Goal: Complete application form

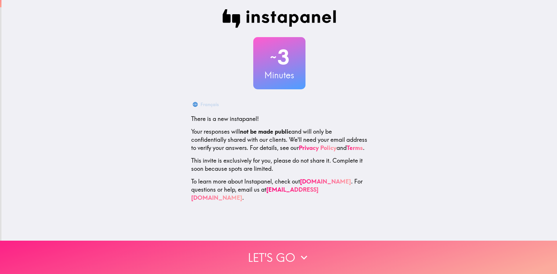
click at [313, 248] on button "Let's go" at bounding box center [278, 257] width 557 height 33
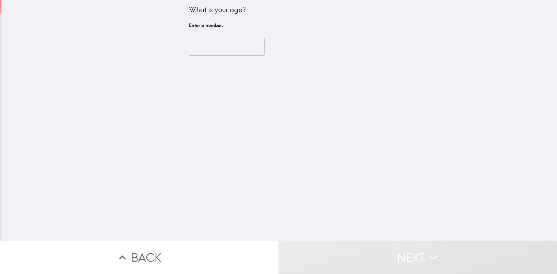
click at [197, 44] on input "number" at bounding box center [227, 47] width 76 height 18
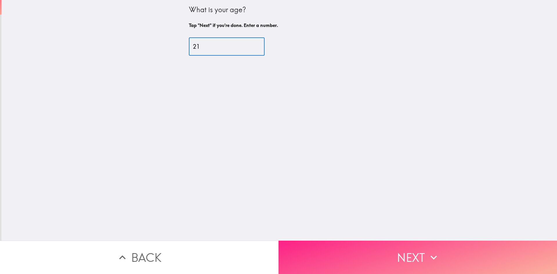
type input "21"
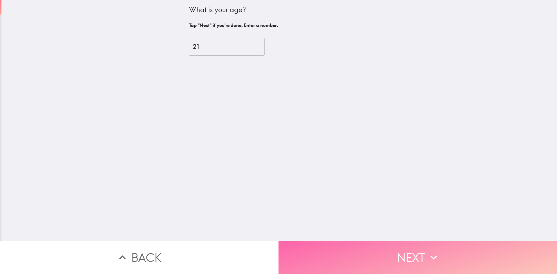
click at [390, 245] on button "Next" at bounding box center [418, 257] width 279 height 33
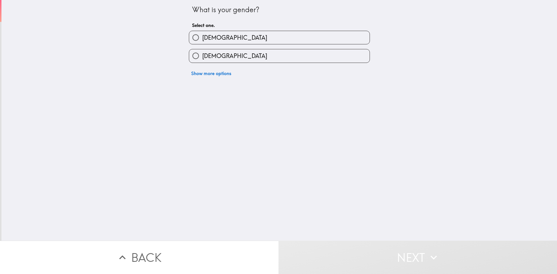
click at [231, 40] on label "[DEMOGRAPHIC_DATA]" at bounding box center [279, 37] width 181 height 13
click at [202, 40] on input "[DEMOGRAPHIC_DATA]" at bounding box center [195, 37] width 13 height 13
radio input "true"
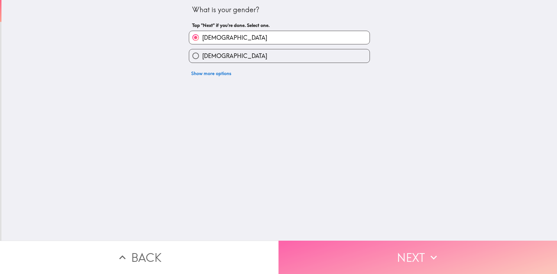
click at [368, 241] on button "Next" at bounding box center [418, 257] width 279 height 33
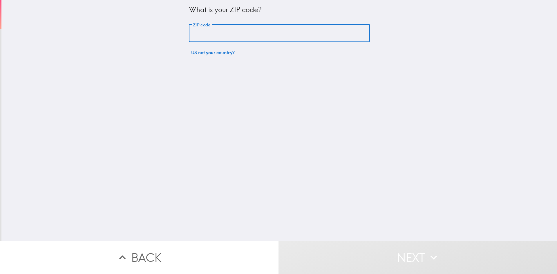
click at [233, 36] on input "ZIP code" at bounding box center [279, 33] width 181 height 18
type input "77389"
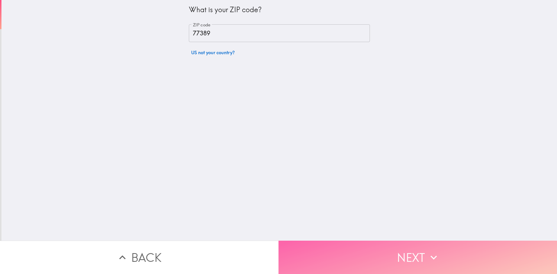
click at [408, 245] on button "Next" at bounding box center [418, 257] width 279 height 33
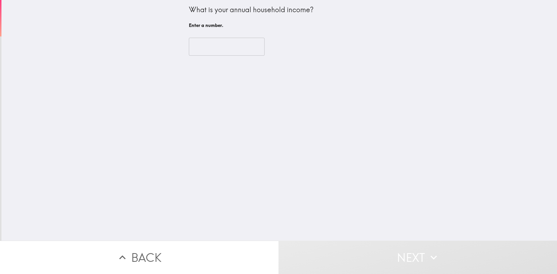
click at [210, 59] on div "​" at bounding box center [279, 47] width 181 height 32
click at [210, 51] on input "number" at bounding box center [227, 47] width 76 height 18
click at [251, 48] on input "number" at bounding box center [227, 47] width 76 height 18
click at [246, 48] on input "-1" at bounding box center [227, 47] width 76 height 18
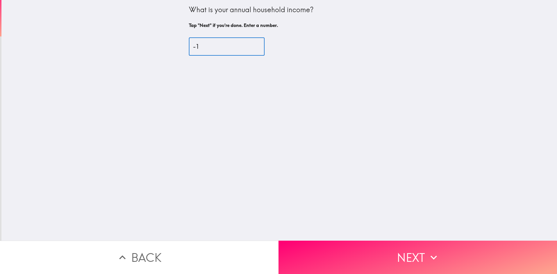
click at [252, 44] on input "-1" at bounding box center [227, 47] width 76 height 18
click at [250, 44] on input "0" at bounding box center [227, 47] width 76 height 18
click at [249, 43] on input "403" at bounding box center [227, 47] width 76 height 18
type input "4"
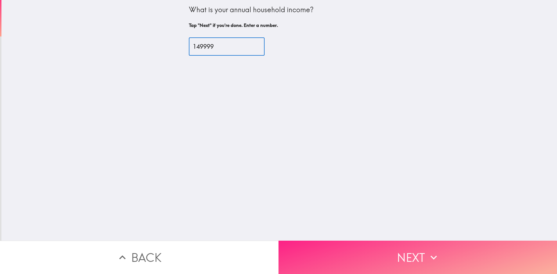
type input "149999"
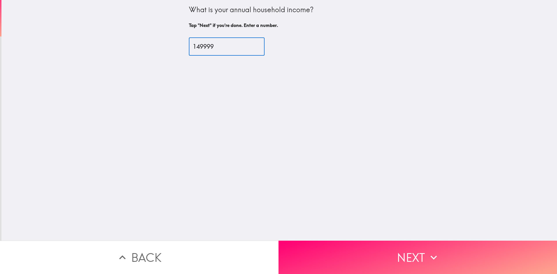
click at [367, 241] on button "Next" at bounding box center [418, 257] width 279 height 33
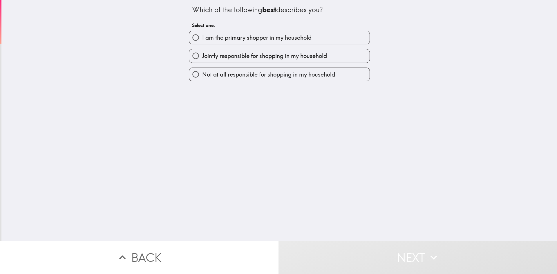
click at [253, 43] on label "I am the primary shopper in my household" at bounding box center [279, 37] width 181 height 13
click at [202, 43] on input "I am the primary shopper in my household" at bounding box center [195, 37] width 13 height 13
radio input "true"
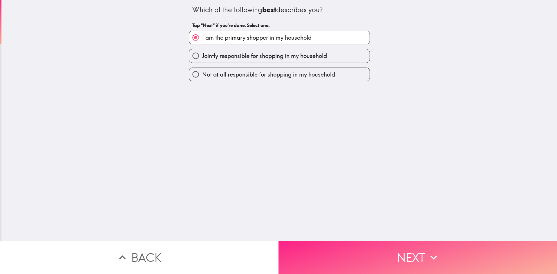
click at [384, 244] on button "Next" at bounding box center [418, 257] width 279 height 33
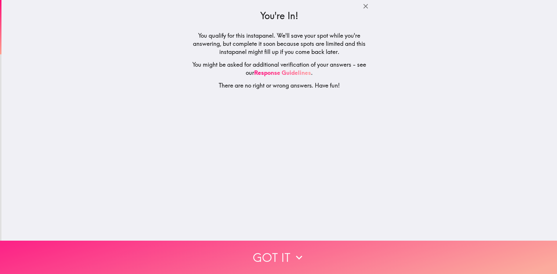
click at [359, 248] on button "Got it" at bounding box center [278, 257] width 557 height 33
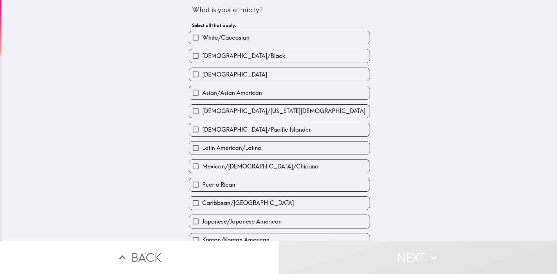
click at [264, 37] on label "White/Caucasian" at bounding box center [279, 37] width 181 height 13
click at [202, 37] on input "White/Caucasian" at bounding box center [195, 37] width 13 height 13
checkbox input "true"
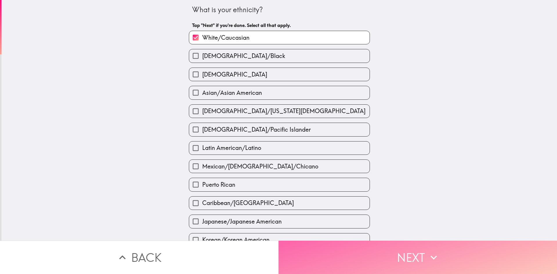
click at [376, 264] on button "Next" at bounding box center [418, 257] width 279 height 33
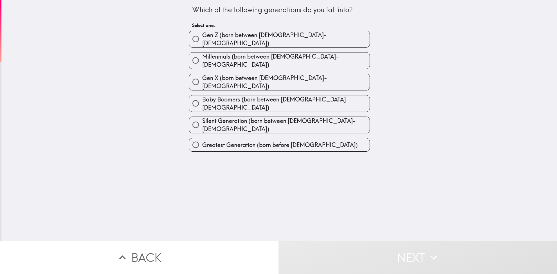
click at [241, 37] on span "Gen Z (born between [DEMOGRAPHIC_DATA]-[DEMOGRAPHIC_DATA])" at bounding box center [285, 39] width 167 height 16
click at [202, 37] on input "Gen Z (born between [DEMOGRAPHIC_DATA]-[DEMOGRAPHIC_DATA])" at bounding box center [195, 39] width 13 height 13
radio input "true"
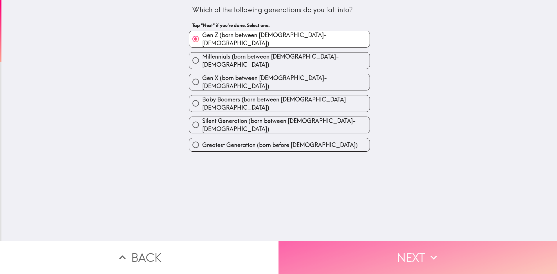
click at [381, 253] on button "Next" at bounding box center [418, 257] width 279 height 33
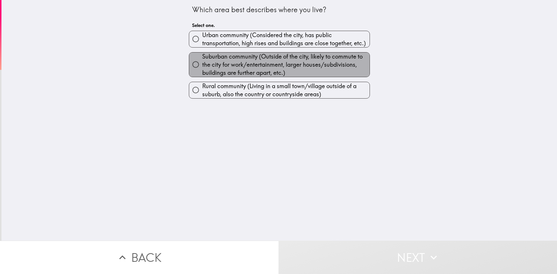
click at [248, 59] on span "Suburban community (Outside of the city, likely to commute to the city for work…" at bounding box center [285, 65] width 167 height 24
click at [202, 59] on input "Suburban community (Outside of the city, likely to commute to the city for work…" at bounding box center [195, 64] width 13 height 13
radio input "true"
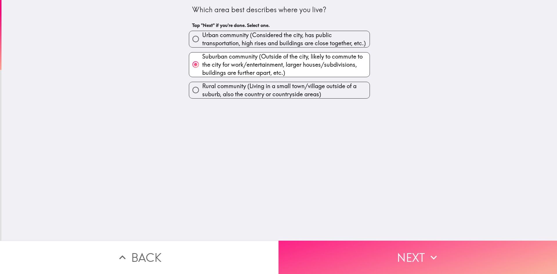
click at [388, 260] on button "Next" at bounding box center [418, 257] width 279 height 33
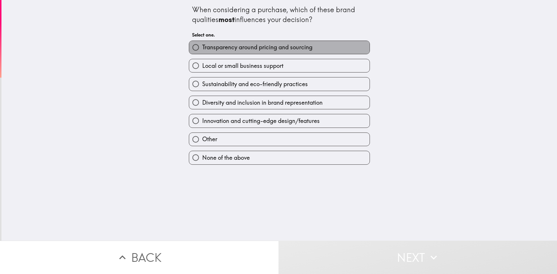
click at [303, 48] on span "Transparency around pricing and sourcing" at bounding box center [257, 47] width 110 height 8
click at [202, 48] on input "Transparency around pricing and sourcing" at bounding box center [195, 47] width 13 height 13
radio input "true"
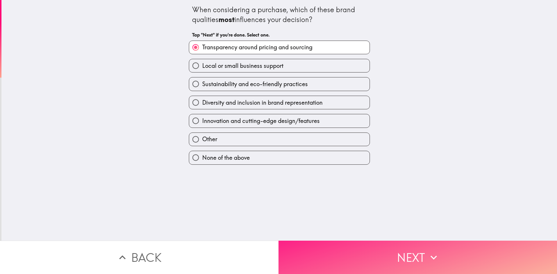
click at [344, 244] on button "Next" at bounding box center [418, 257] width 279 height 33
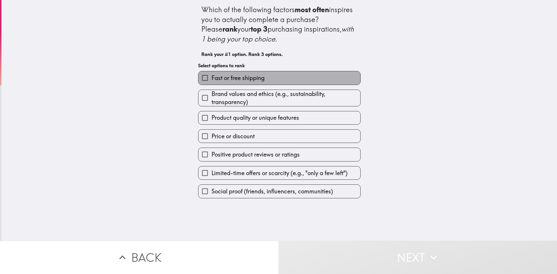
click at [272, 82] on label "Fast or free shipping" at bounding box center [280, 77] width 162 height 13
click at [212, 82] on input "Fast or free shipping" at bounding box center [205, 77] width 13 height 13
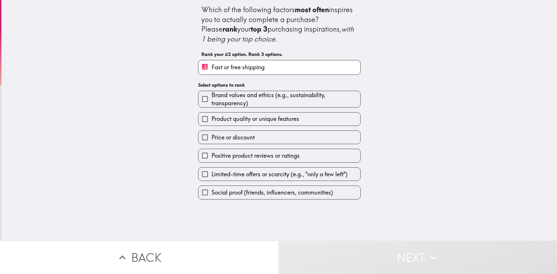
drag, startPoint x: 275, startPoint y: 108, endPoint x: 275, endPoint y: 120, distance: 12.2
click at [275, 108] on div "Product quality or unique features" at bounding box center [277, 117] width 167 height 18
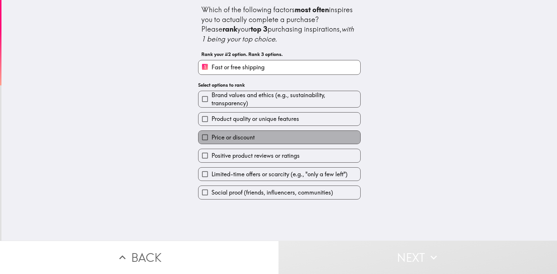
click at [272, 142] on label "Price or discount" at bounding box center [280, 137] width 162 height 13
click at [212, 142] on input "Price or discount" at bounding box center [205, 137] width 13 height 13
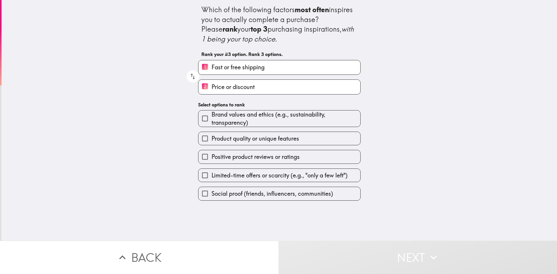
click at [268, 126] on span "Brand values and ethics (e.g., sustainability, transparency)" at bounding box center [286, 119] width 149 height 16
click at [212, 125] on input "Brand values and ethics (e.g., sustainability, transparency)" at bounding box center [205, 118] width 13 height 13
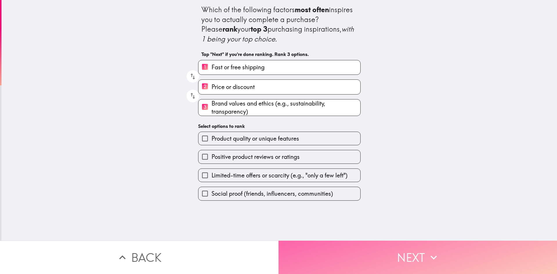
click at [375, 253] on button "Next" at bounding box center [418, 257] width 279 height 33
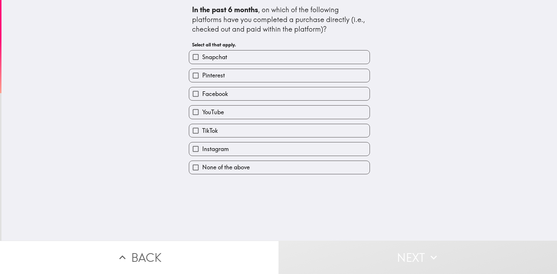
click at [260, 125] on label "TikTok" at bounding box center [279, 130] width 181 height 13
click at [202, 125] on input "TikTok" at bounding box center [195, 130] width 13 height 13
checkbox input "true"
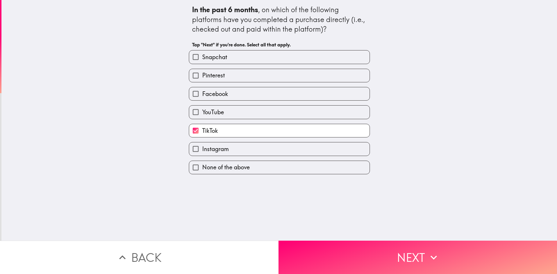
click at [255, 107] on label "YouTube" at bounding box center [279, 112] width 181 height 13
click at [202, 107] on input "YouTube" at bounding box center [195, 112] width 13 height 13
checkbox input "true"
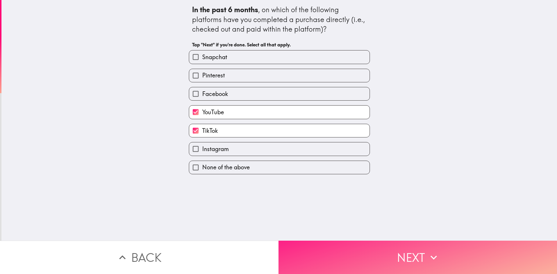
click at [400, 253] on button "Next" at bounding box center [418, 257] width 279 height 33
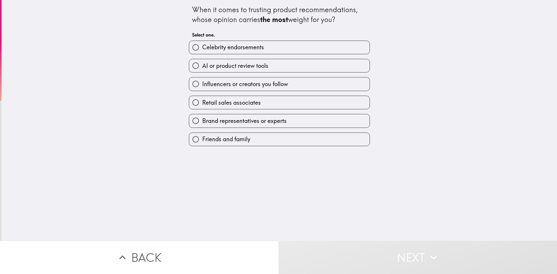
click at [272, 51] on label "Celebrity endorsements" at bounding box center [279, 47] width 181 height 13
click at [202, 51] on input "Celebrity endorsements" at bounding box center [195, 47] width 13 height 13
radio input "true"
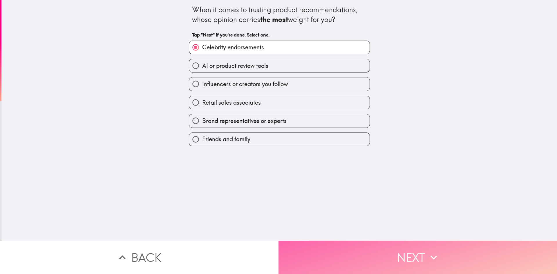
click at [424, 264] on button "Next" at bounding box center [418, 257] width 279 height 33
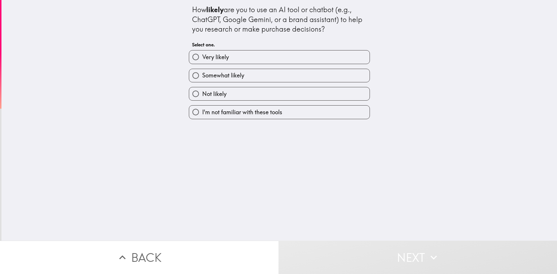
click at [285, 60] on label "Very likely" at bounding box center [279, 57] width 181 height 13
click at [202, 60] on input "Very likely" at bounding box center [195, 57] width 13 height 13
radio input "true"
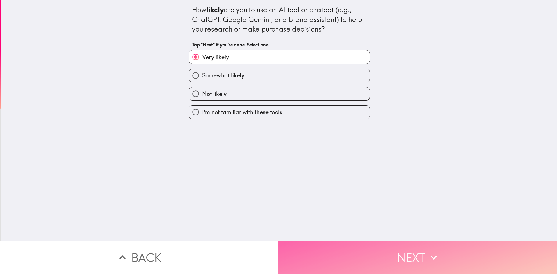
click at [433, 257] on icon "button" at bounding box center [434, 257] width 13 height 13
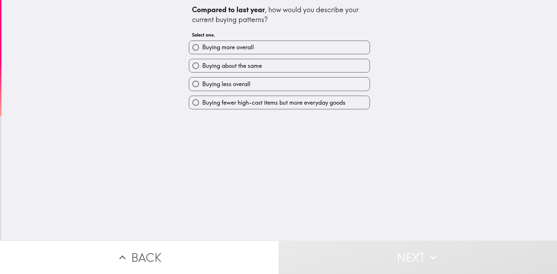
click at [282, 49] on label "Buying more overall" at bounding box center [279, 47] width 181 height 13
click at [202, 49] on input "Buying more overall" at bounding box center [195, 47] width 13 height 13
radio input "true"
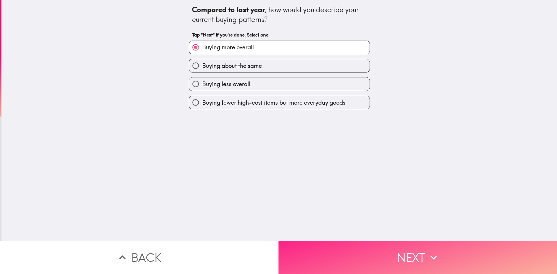
click at [483, 244] on button "Next" at bounding box center [418, 257] width 279 height 33
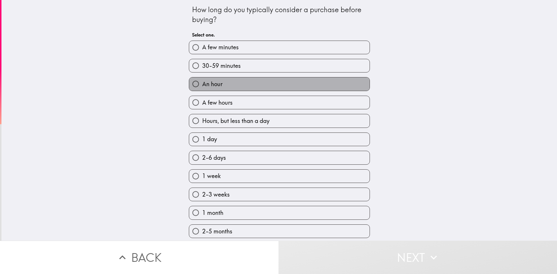
click at [279, 80] on label "An hour" at bounding box center [279, 84] width 181 height 13
click at [202, 80] on input "An hour" at bounding box center [195, 84] width 13 height 13
radio input "true"
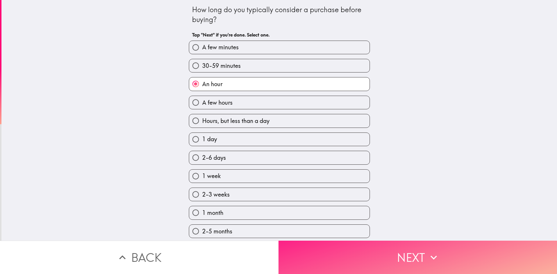
click at [428, 256] on icon "button" at bounding box center [434, 257] width 13 height 13
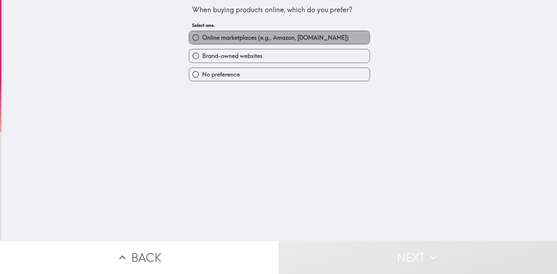
click at [332, 34] on label "Online marketplaces (e.g., Amazon, [DOMAIN_NAME])" at bounding box center [279, 37] width 181 height 13
click at [202, 34] on input "Online marketplaces (e.g., Amazon, [DOMAIN_NAME])" at bounding box center [195, 37] width 13 height 13
radio input "true"
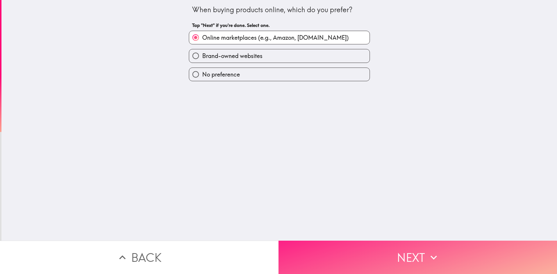
click at [433, 242] on button "Next" at bounding box center [418, 257] width 279 height 33
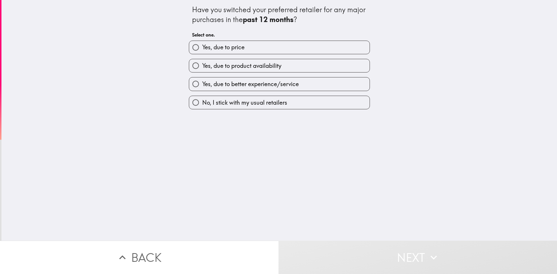
click at [406, 195] on div "Have you switched your preferred retailer for any major purchases in the past 1…" at bounding box center [279, 120] width 556 height 241
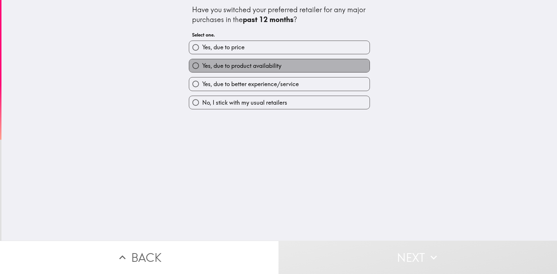
click at [300, 67] on label "Yes, due to product availability" at bounding box center [279, 65] width 181 height 13
click at [202, 67] on input "Yes, due to product availability" at bounding box center [195, 65] width 13 height 13
radio input "true"
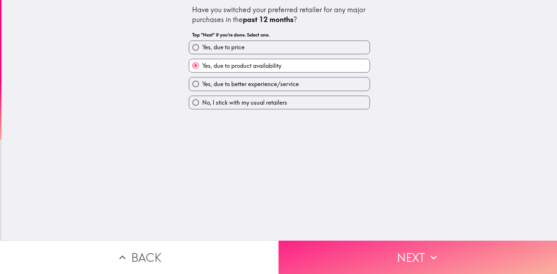
click at [423, 248] on button "Next" at bounding box center [418, 257] width 279 height 33
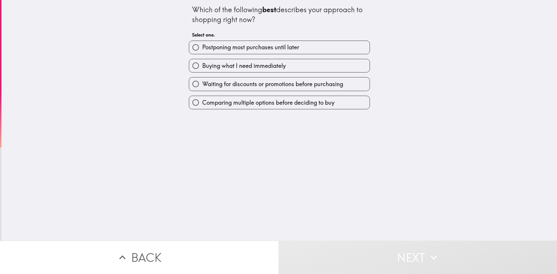
click at [307, 47] on label "Postponing most purchases until later" at bounding box center [279, 47] width 181 height 13
click at [202, 47] on input "Postponing most purchases until later" at bounding box center [195, 47] width 13 height 13
radio input "true"
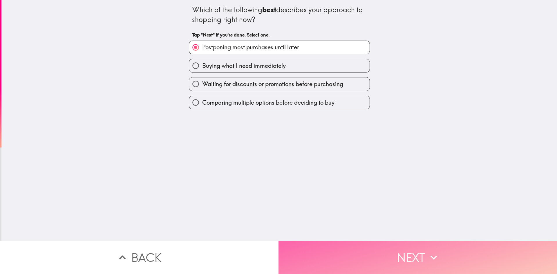
click at [423, 244] on button "Next" at bounding box center [418, 257] width 279 height 33
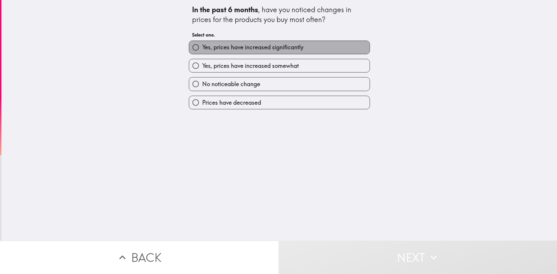
click at [275, 49] on span "Yes, prices have increased significantly" at bounding box center [252, 47] width 101 height 8
click at [202, 49] on input "Yes, prices have increased significantly" at bounding box center [195, 47] width 13 height 13
radio input "true"
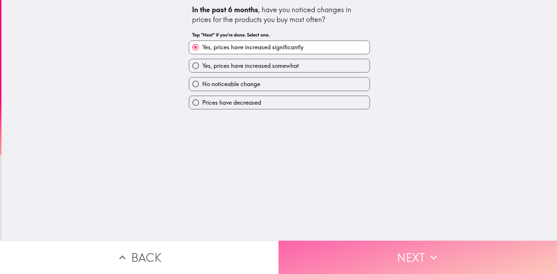
click at [423, 262] on button "Next" at bounding box center [418, 257] width 279 height 33
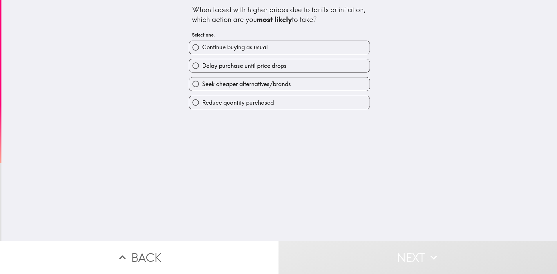
click at [266, 47] on label "Continue buying as usual" at bounding box center [279, 47] width 181 height 13
click at [202, 47] on input "Continue buying as usual" at bounding box center [195, 47] width 13 height 13
radio input "true"
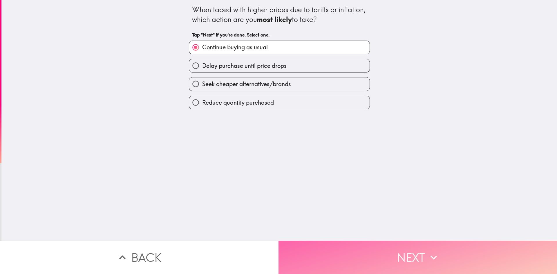
click at [431, 251] on icon "button" at bounding box center [434, 257] width 13 height 13
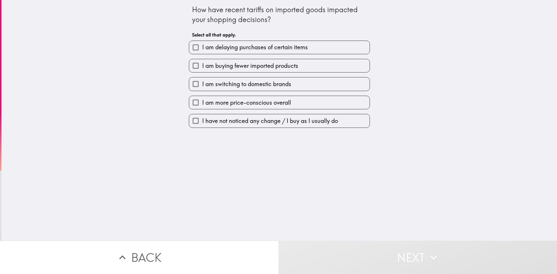
drag, startPoint x: 295, startPoint y: 48, endPoint x: 297, endPoint y: 51, distance: 3.0
click at [296, 50] on span "I am delaying purchases of certain items" at bounding box center [255, 47] width 106 height 8
click at [202, 50] on input "I am delaying purchases of certain items" at bounding box center [195, 47] width 13 height 13
checkbox input "true"
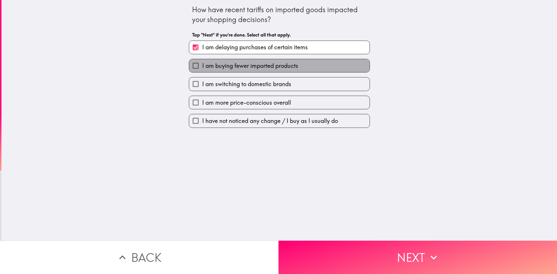
drag, startPoint x: 309, startPoint y: 72, endPoint x: 319, endPoint y: 88, distance: 18.9
click at [310, 73] on div "I am delaying purchases of certain items I am buying fewer imported products I …" at bounding box center [277, 82] width 186 height 92
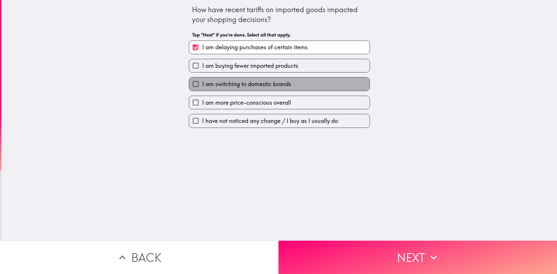
drag, startPoint x: 319, startPoint y: 88, endPoint x: 322, endPoint y: 109, distance: 20.8
click at [320, 94] on div "I am delaying purchases of certain items I am buying fewer imported products I …" at bounding box center [277, 82] width 186 height 92
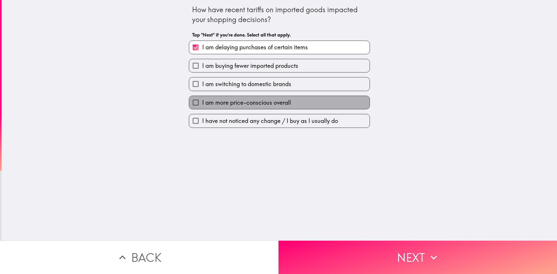
drag, startPoint x: 322, startPoint y: 109, endPoint x: 327, endPoint y: 137, distance: 28.3
click at [322, 109] on div "I am delaying purchases of certain items I am buying fewer imported products I …" at bounding box center [277, 82] width 186 height 92
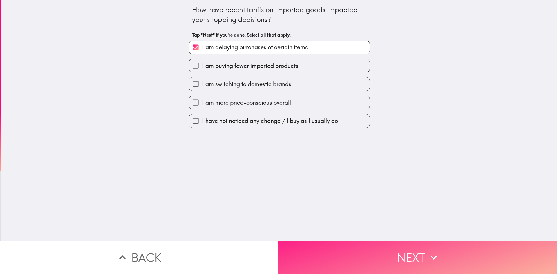
click at [374, 241] on button "Next" at bounding box center [418, 257] width 279 height 33
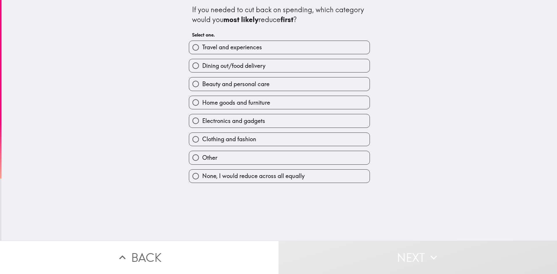
click at [269, 57] on div "Dining out/food delivery" at bounding box center [277, 63] width 186 height 18
click at [269, 65] on label "Dining out/food delivery" at bounding box center [279, 65] width 181 height 13
click at [202, 65] on input "Dining out/food delivery" at bounding box center [195, 65] width 13 height 13
radio input "true"
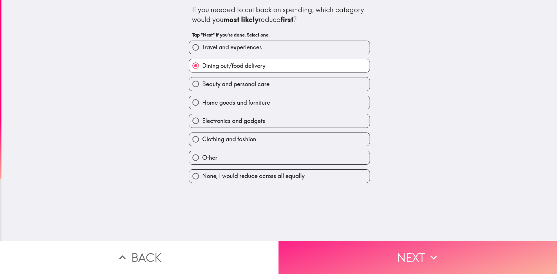
click at [377, 243] on button "Next" at bounding box center [418, 257] width 279 height 33
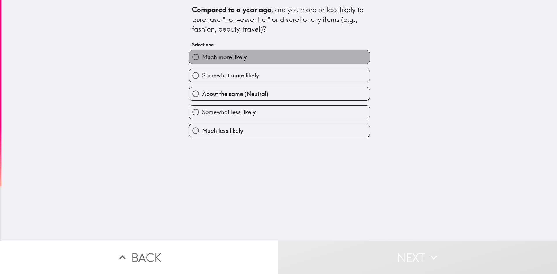
click at [233, 63] on label "Much more likely" at bounding box center [279, 57] width 181 height 13
click at [202, 63] on input "Much more likely" at bounding box center [195, 57] width 13 height 13
radio input "true"
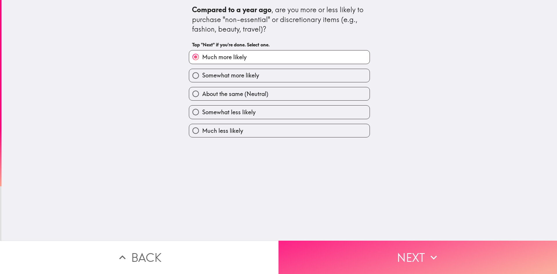
drag, startPoint x: 406, startPoint y: 233, endPoint x: 410, endPoint y: 239, distance: 6.4
click at [409, 237] on div "Compared to a year ago , are you more or less likely to purchase "non-essential…" at bounding box center [278, 137] width 557 height 274
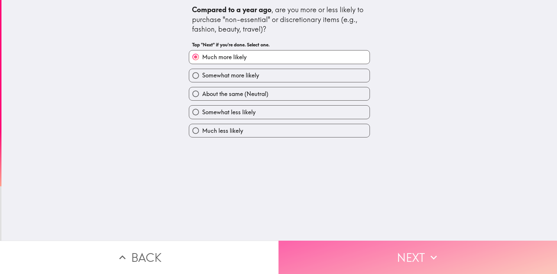
click at [412, 243] on button "Next" at bounding box center [418, 257] width 279 height 33
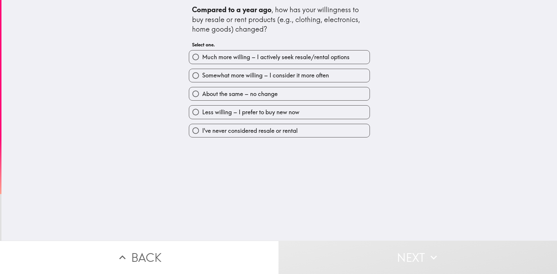
drag, startPoint x: 278, startPoint y: 43, endPoint x: 282, endPoint y: 54, distance: 11.6
click at [278, 44] on h6 "Select one." at bounding box center [279, 45] width 175 height 6
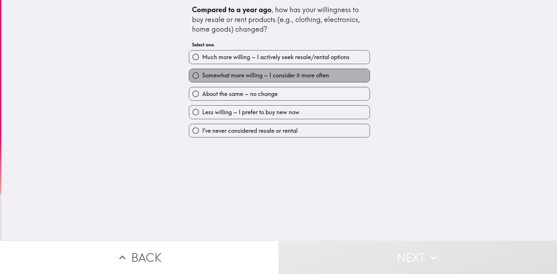
click at [271, 71] on label "Somewhat more willing – I consider it more often" at bounding box center [279, 75] width 181 height 13
click at [202, 71] on input "Somewhat more willing – I consider it more often" at bounding box center [195, 75] width 13 height 13
radio input "true"
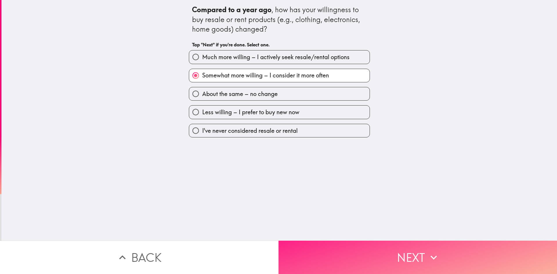
click at [409, 251] on button "Next" at bounding box center [418, 257] width 279 height 33
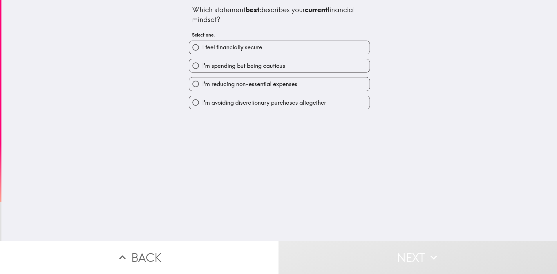
click at [245, 57] on div "I'm spending but being cautious" at bounding box center [277, 63] width 186 height 18
click at [249, 54] on div "I'm spending but being cautious" at bounding box center [277, 63] width 186 height 18
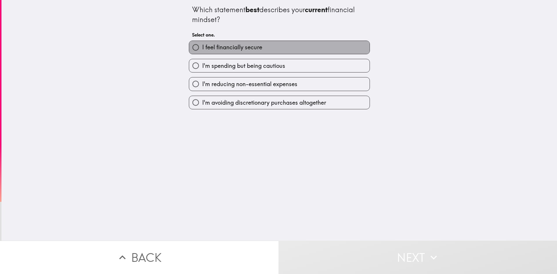
click at [250, 52] on label "I feel financially secure" at bounding box center [279, 47] width 181 height 13
click at [202, 52] on input "I feel financially secure" at bounding box center [195, 47] width 13 height 13
radio input "true"
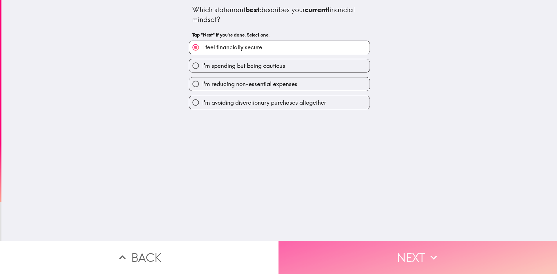
click at [455, 250] on button "Next" at bounding box center [418, 257] width 279 height 33
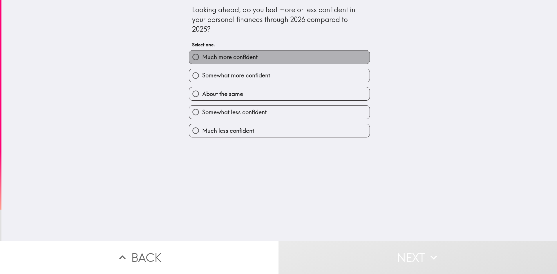
click at [251, 61] on span "Much more confident" at bounding box center [229, 57] width 55 height 8
click at [202, 61] on input "Much more confident" at bounding box center [195, 57] width 13 height 13
radio input "true"
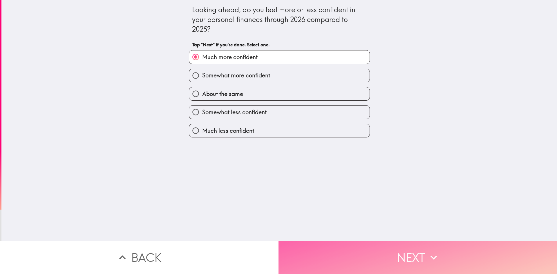
click at [413, 250] on button "Next" at bounding box center [418, 257] width 279 height 33
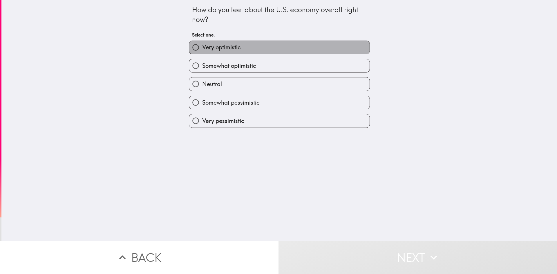
click at [248, 52] on label "Very optimistic" at bounding box center [279, 47] width 181 height 13
click at [202, 52] on input "Very optimistic" at bounding box center [195, 47] width 13 height 13
radio input "true"
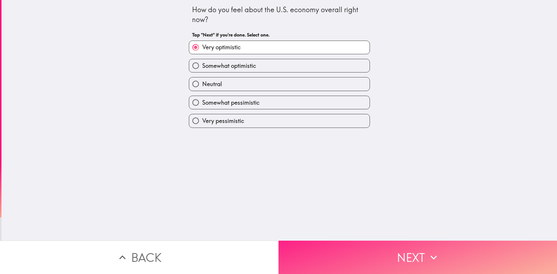
click at [439, 250] on button "Next" at bounding box center [418, 257] width 279 height 33
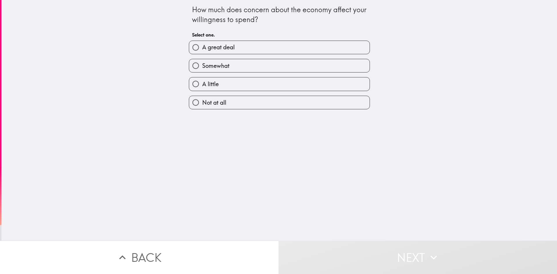
click at [295, 65] on label "Somewhat" at bounding box center [279, 65] width 181 height 13
click at [202, 65] on input "Somewhat" at bounding box center [195, 65] width 13 height 13
radio input "true"
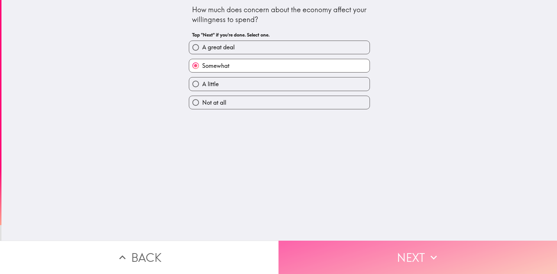
click at [421, 255] on button "Next" at bounding box center [418, 257] width 279 height 33
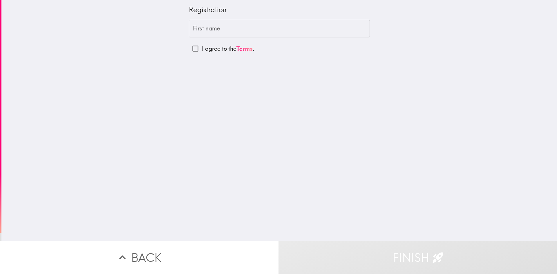
click at [210, 57] on div "Registration First name First name I agree to the Terms ." at bounding box center [279, 120] width 556 height 241
click at [210, 53] on label "I agree to the Terms ." at bounding box center [279, 48] width 181 height 13
click at [202, 53] on input "I agree to the Terms ." at bounding box center [195, 48] width 13 height 13
checkbox input "true"
click at [258, 33] on input "First name" at bounding box center [279, 29] width 181 height 18
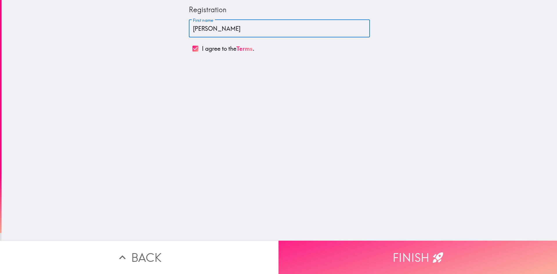
type input "[PERSON_NAME]"
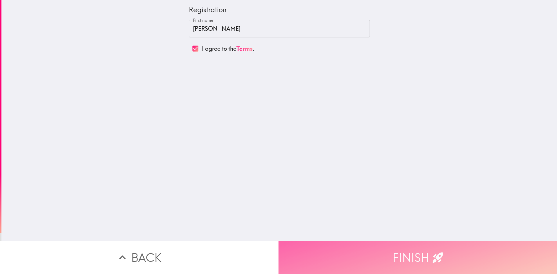
click at [418, 252] on button "Finish" at bounding box center [418, 257] width 279 height 33
